Goal: Navigation & Orientation: Find specific page/section

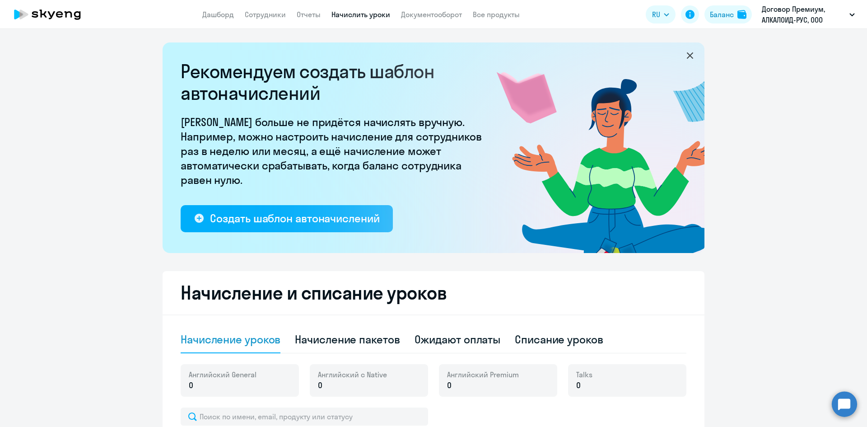
select select "10"
click at [260, 18] on link "Сотрудники" at bounding box center [265, 14] width 41 height 9
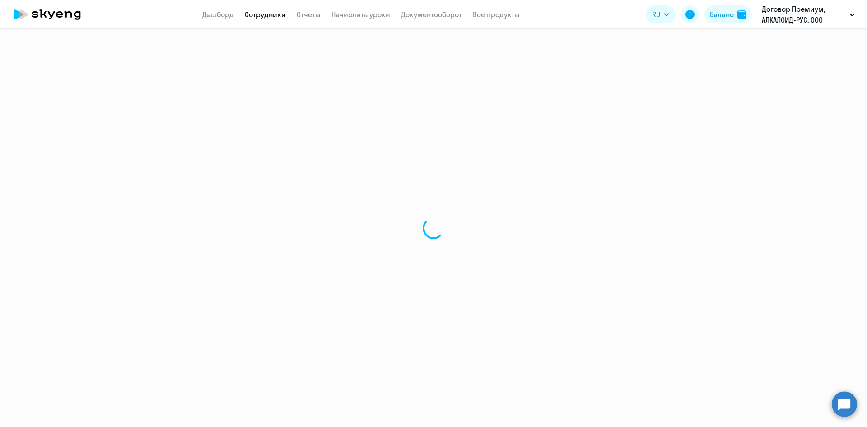
select select "30"
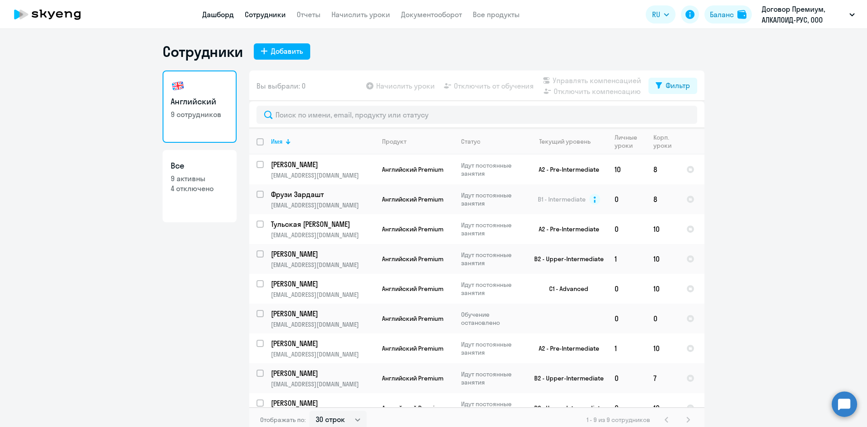
click at [209, 17] on link "Дашборд" at bounding box center [218, 14] width 32 height 9
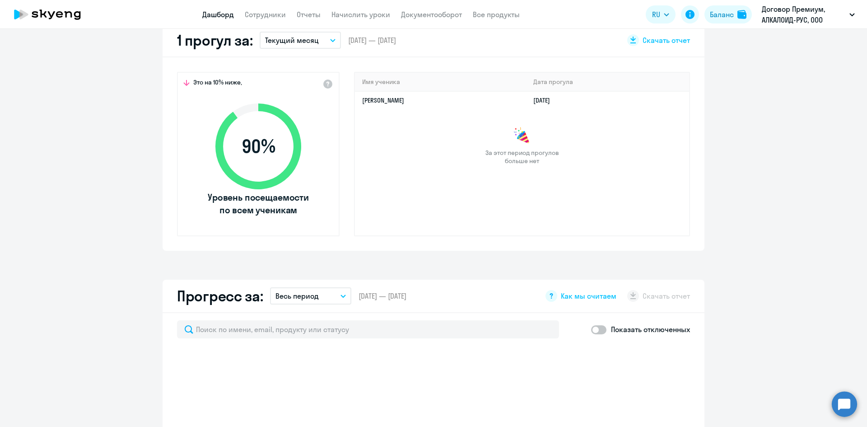
scroll to position [271, 0]
select select "30"
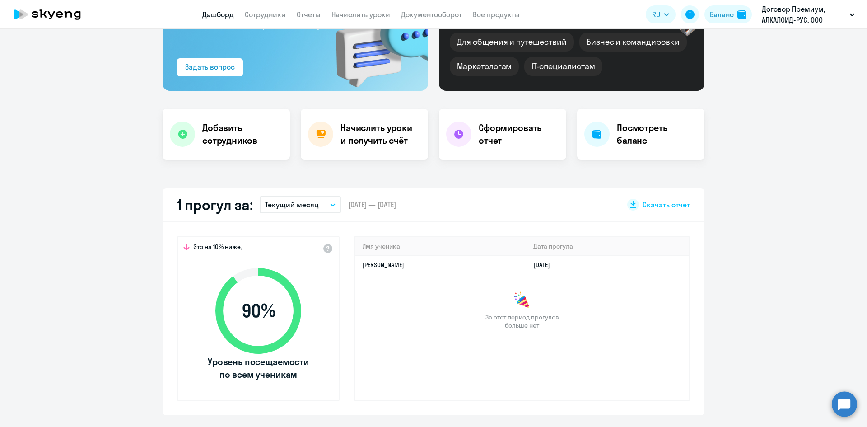
scroll to position [90, 0]
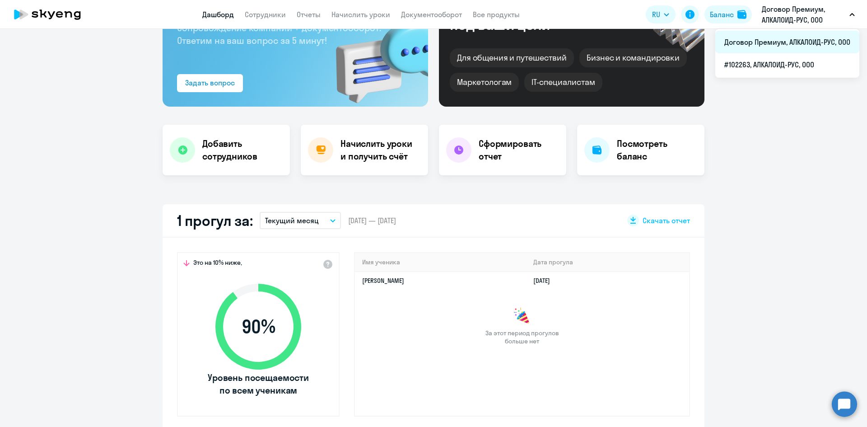
click at [763, 46] on li "Договор Премиум, АЛКАЛОИД-РУС, ООО" at bounding box center [787, 42] width 144 height 23
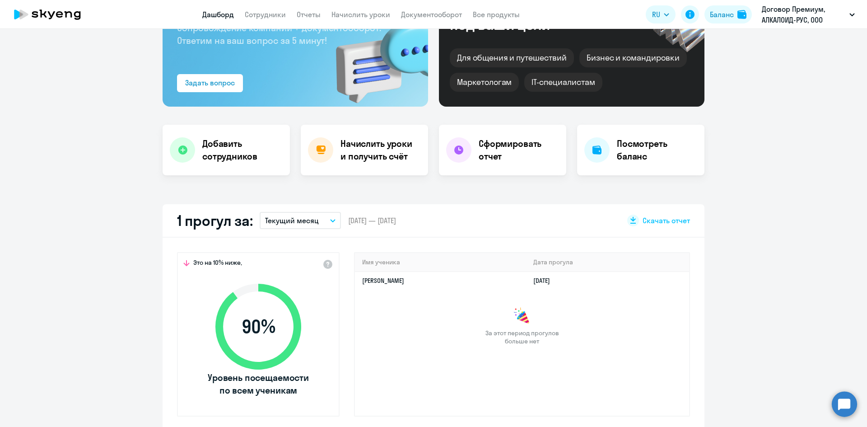
select select "30"
click at [790, 69] on li "#102263, АЛКАЛОИД-РУС, ООО" at bounding box center [787, 64] width 144 height 23
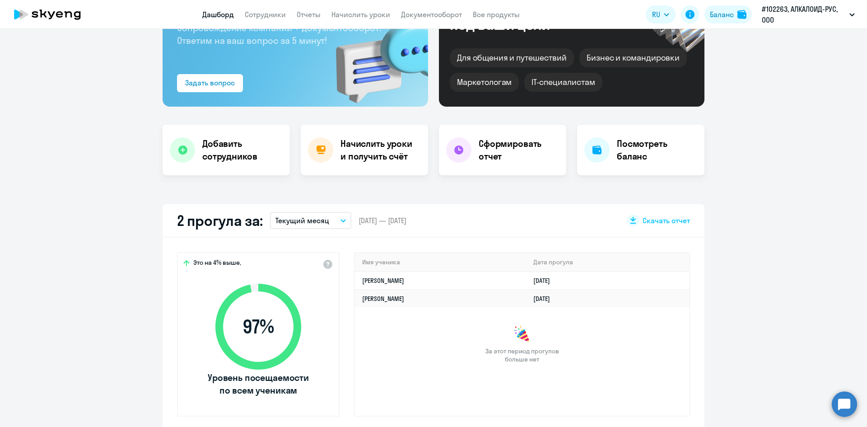
select select "30"
